Goal: Task Accomplishment & Management: Manage account settings

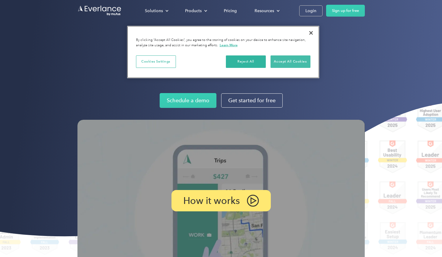
click at [294, 59] on button "Accept All Cookies" at bounding box center [291, 61] width 40 height 12
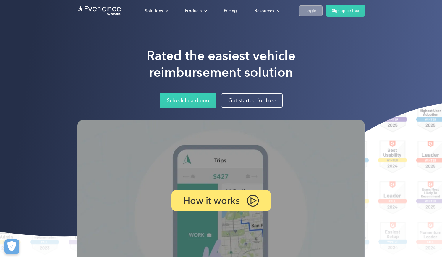
click at [315, 10] on div "Login" at bounding box center [311, 10] width 11 height 7
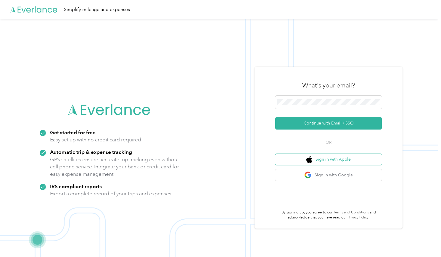
click at [318, 157] on button "Sign in with Apple" at bounding box center [328, 160] width 107 height 12
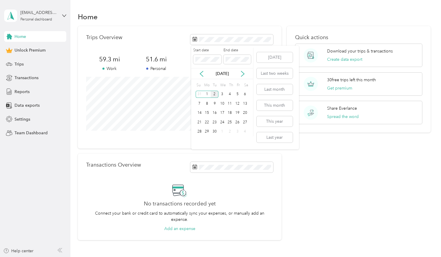
click at [259, 18] on div "Home" at bounding box center [254, 16] width 353 height 12
click at [153, 30] on div "Trips Overview 59.3 mi Work 51.6 mi Personal 0 mi Other 0 mi Unclassified View …" at bounding box center [180, 87] width 204 height 122
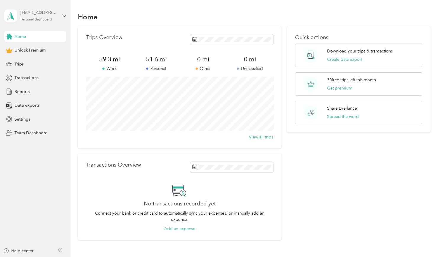
click at [31, 10] on div "[EMAIL_ADDRESS][DOMAIN_NAME]" at bounding box center [38, 12] width 37 height 6
click at [132, 36] on div "Trips Overview" at bounding box center [179, 39] width 187 height 10
click at [24, 62] on div "Trips" at bounding box center [35, 64] width 62 height 11
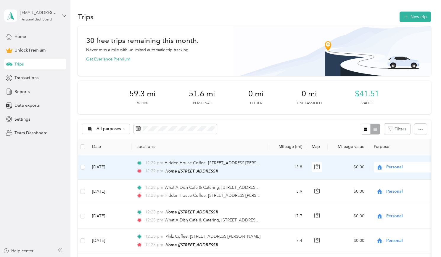
click at [392, 170] on span "Personal" at bounding box center [413, 167] width 54 height 7
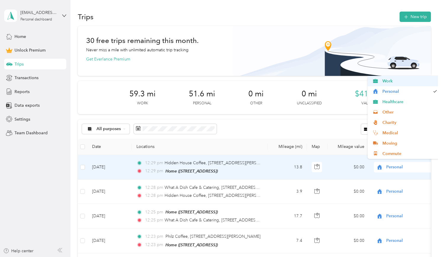
click at [388, 79] on span "Work" at bounding box center [409, 81] width 55 height 6
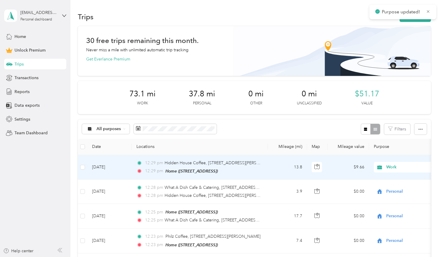
scroll to position [50, 0]
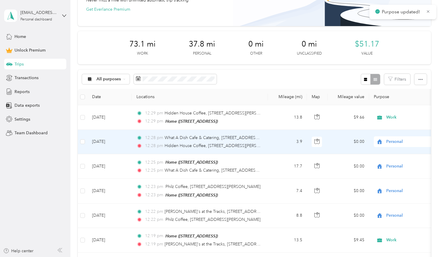
click at [389, 145] on span "Personal" at bounding box center [413, 141] width 54 height 7
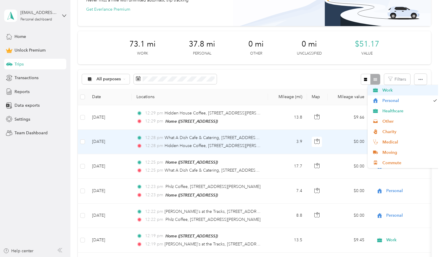
click at [387, 92] on span "Work" at bounding box center [409, 90] width 55 height 6
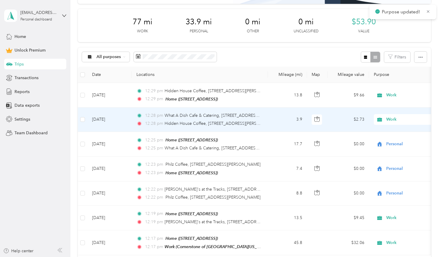
scroll to position [82, 0]
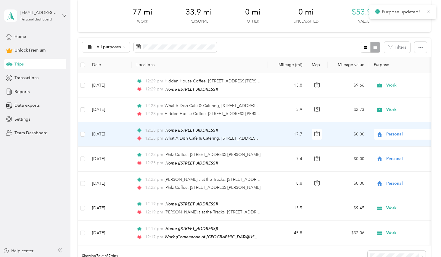
click at [392, 137] on span "Personal" at bounding box center [413, 134] width 54 height 7
click at [389, 113] on li "Work" at bounding box center [404, 117] width 73 height 10
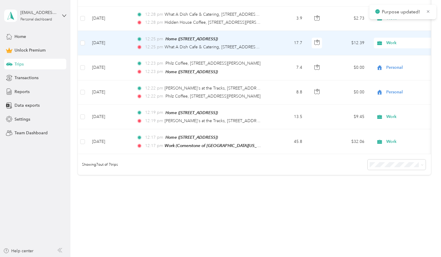
scroll to position [241, 0]
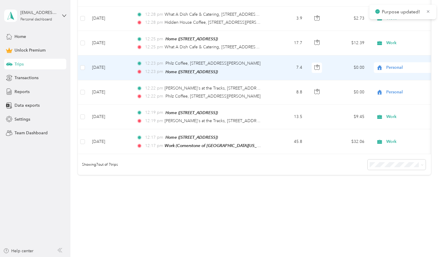
click at [396, 71] on span "Personal" at bounding box center [413, 67] width 54 height 7
click at [386, 151] on span "Work" at bounding box center [409, 150] width 55 height 6
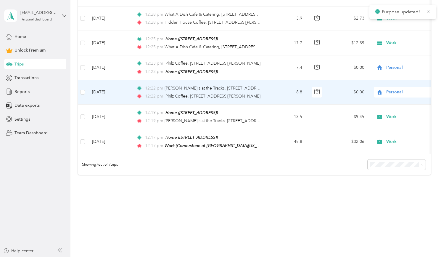
click at [391, 95] on span "Personal" at bounding box center [413, 92] width 54 height 7
click at [394, 76] on span "Work" at bounding box center [409, 76] width 55 height 6
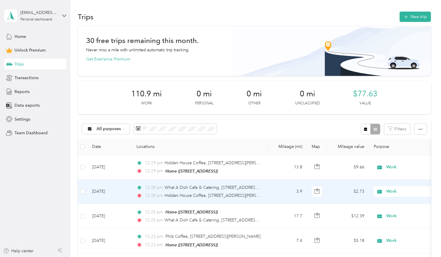
scroll to position [0, 0]
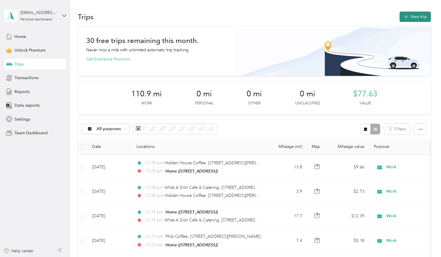
click at [423, 17] on button "New trip" at bounding box center [414, 17] width 31 height 10
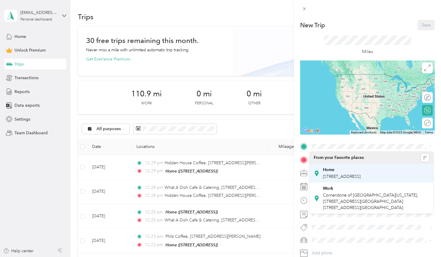
click at [332, 170] on strong "Home" at bounding box center [329, 169] width 12 height 5
